Goal: Task Accomplishment & Management: Manage account settings

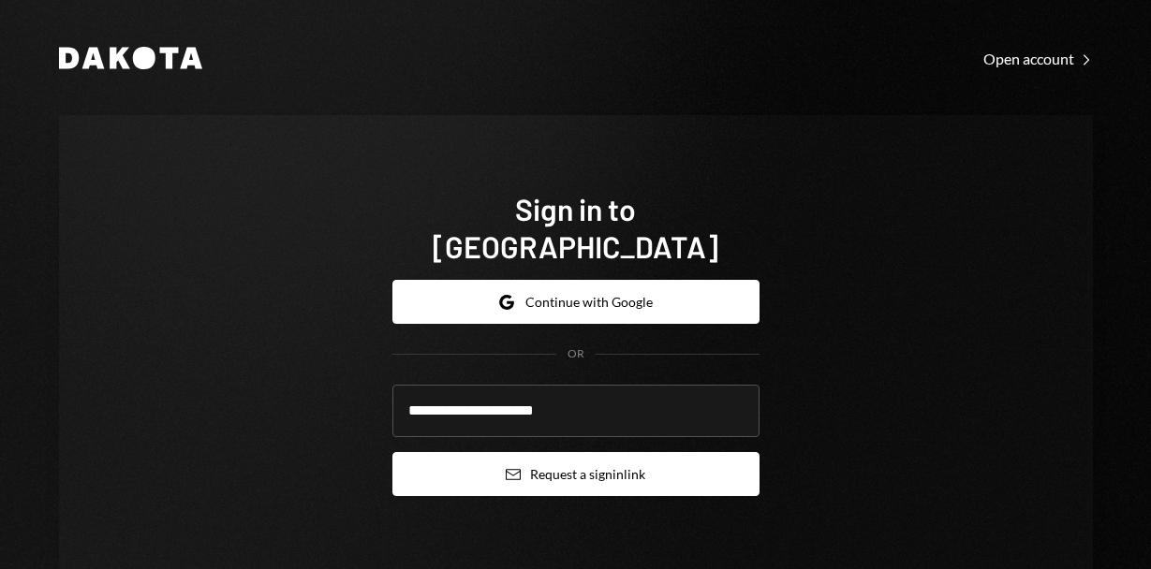
click at [577, 452] on button "Email Request a sign in link" at bounding box center [575, 474] width 367 height 44
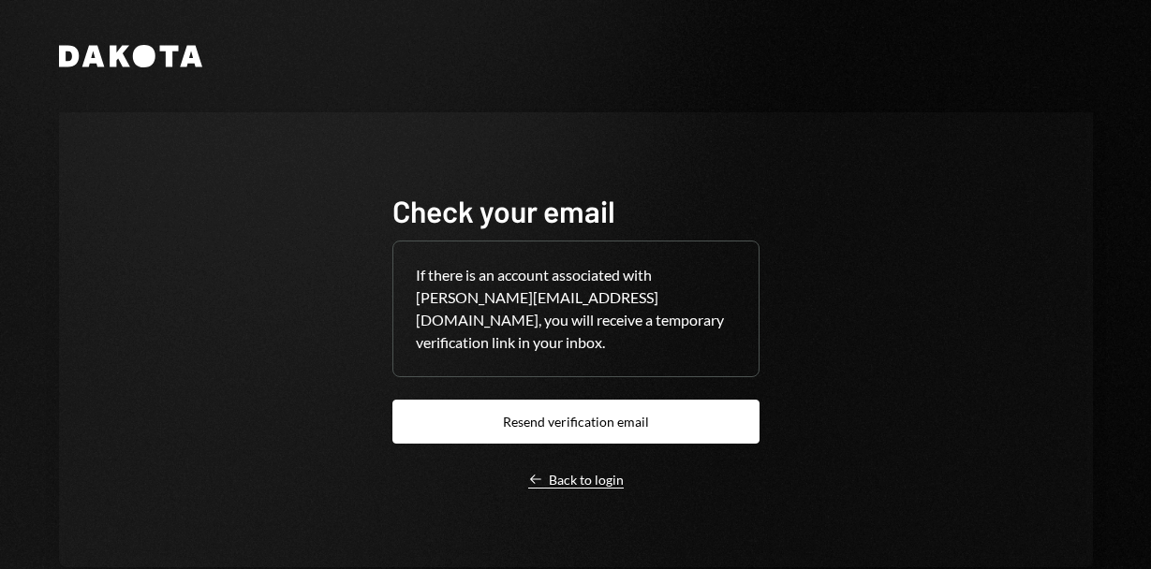
click at [570, 475] on div "Left Arrow Back to login" at bounding box center [576, 480] width 96 height 17
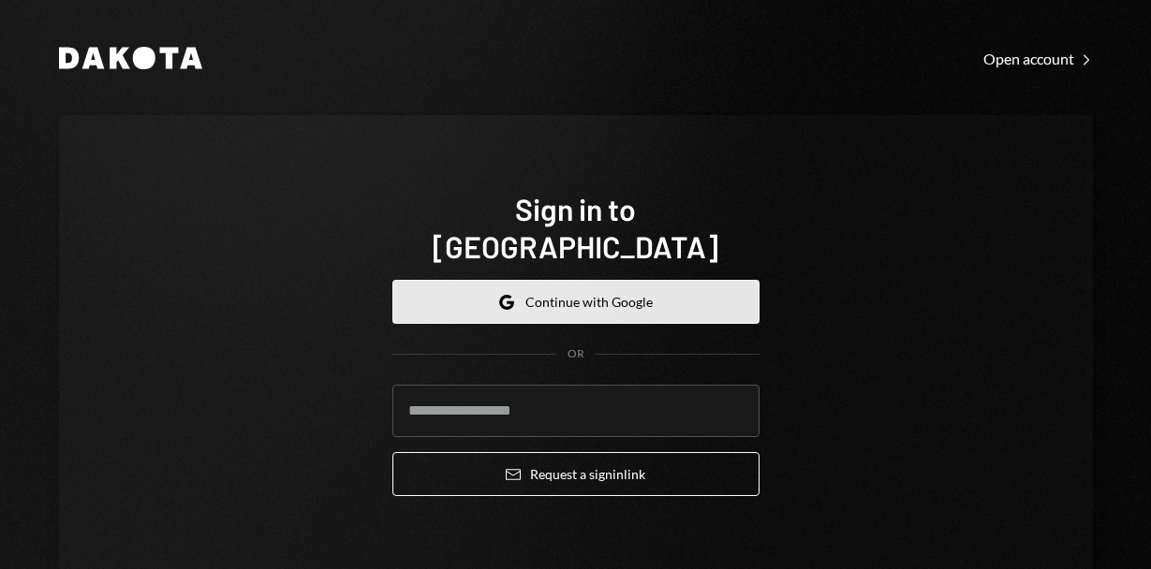
click at [597, 280] on button "Google Continue with Google" at bounding box center [575, 302] width 367 height 44
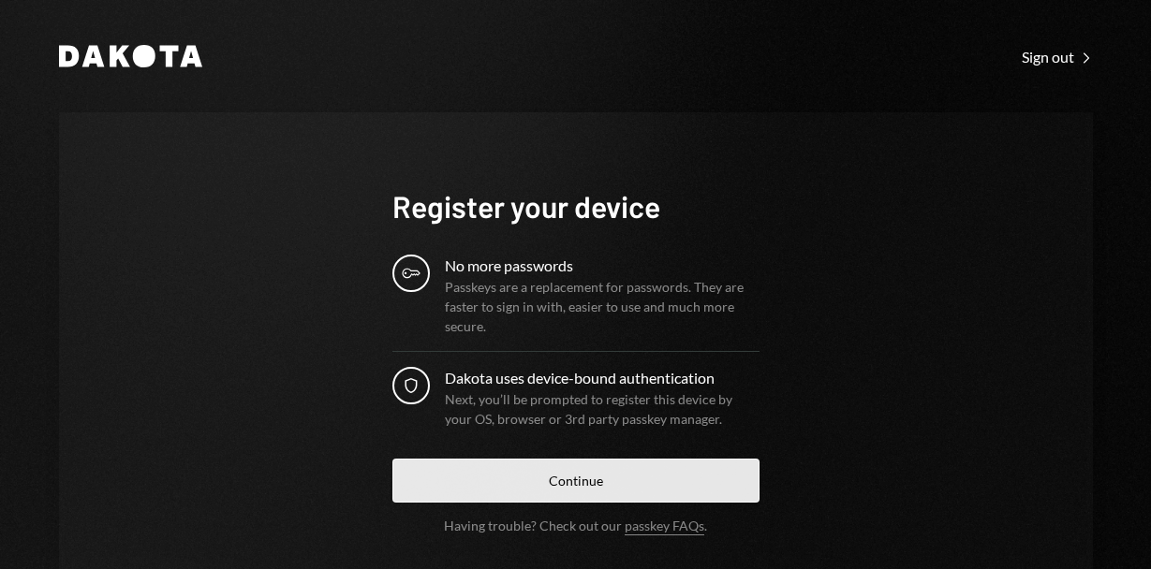
click at [606, 464] on button "Continue" at bounding box center [575, 481] width 367 height 44
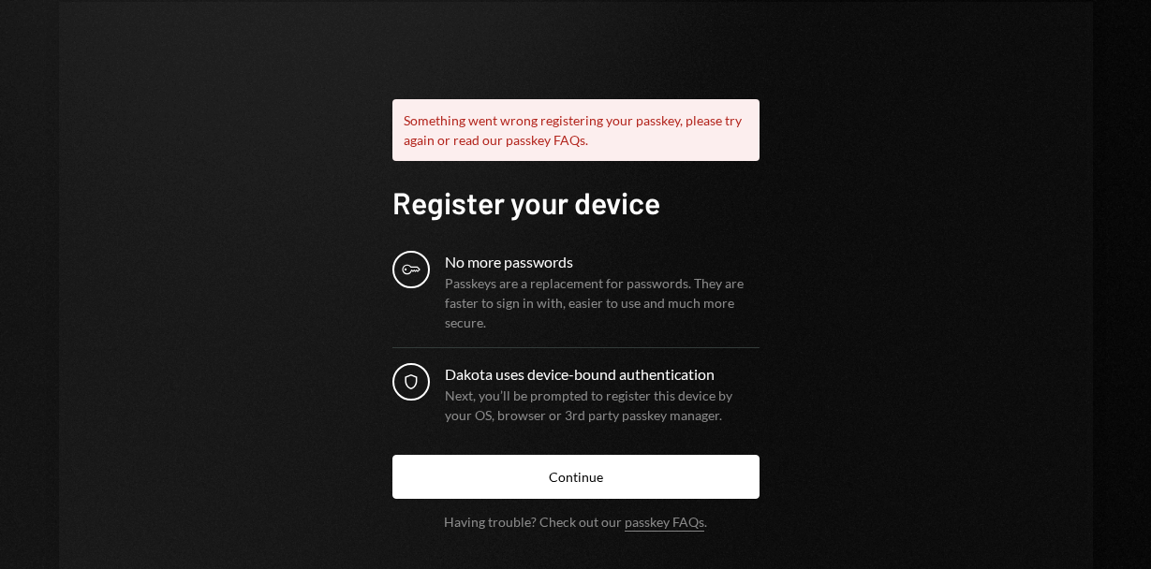
scroll to position [118, 0]
